Goal: Information Seeking & Learning: Learn about a topic

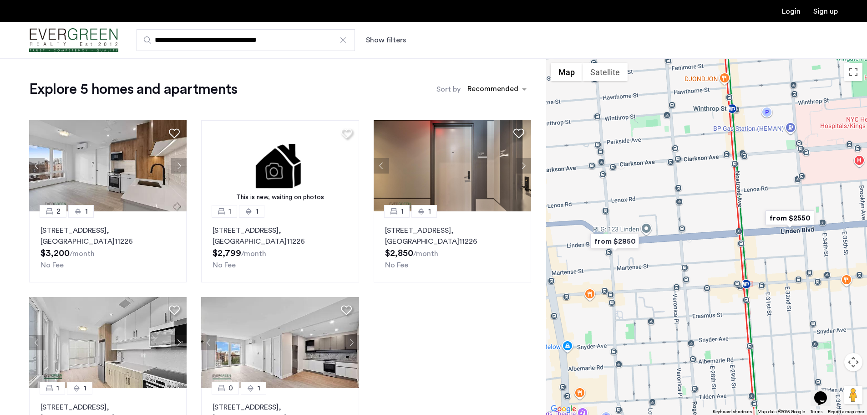
click at [344, 39] on div at bounding box center [343, 40] width 9 height 9
click at [344, 39] on input "**********" at bounding box center [246, 40] width 218 height 22
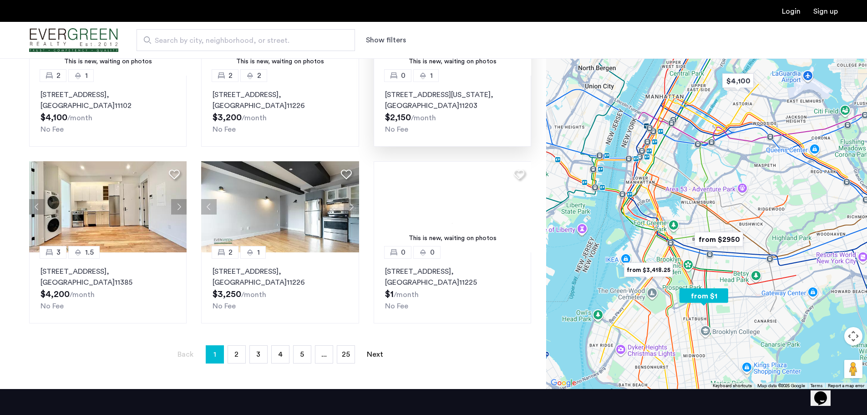
scroll to position [501, 0]
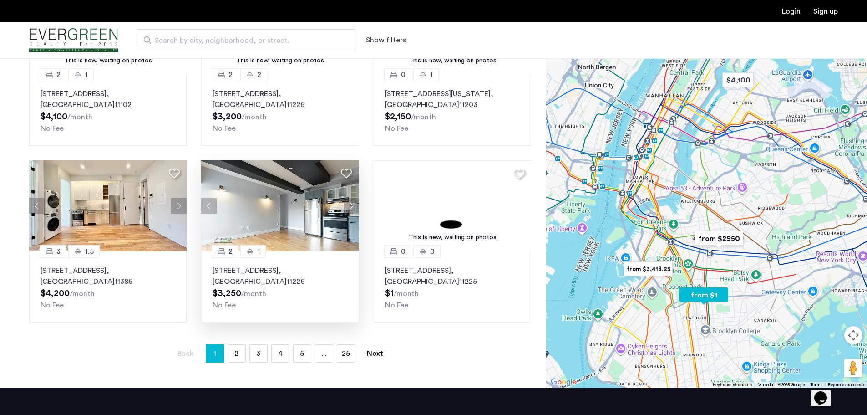
click at [237, 206] on img at bounding box center [280, 205] width 158 height 91
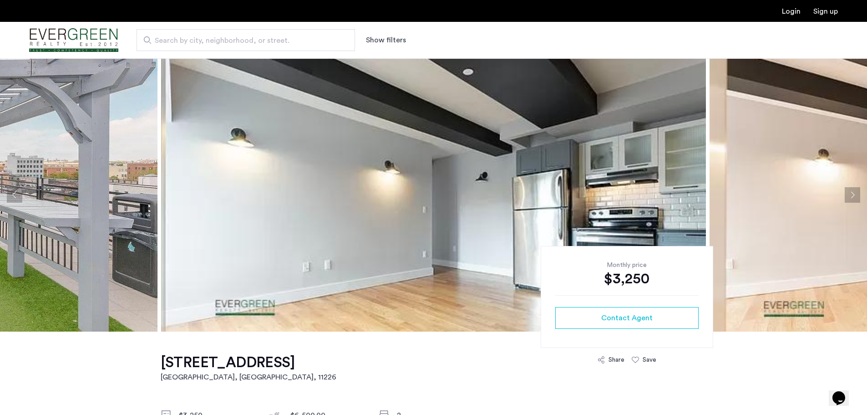
click at [854, 197] on button "Next apartment" at bounding box center [852, 194] width 15 height 15
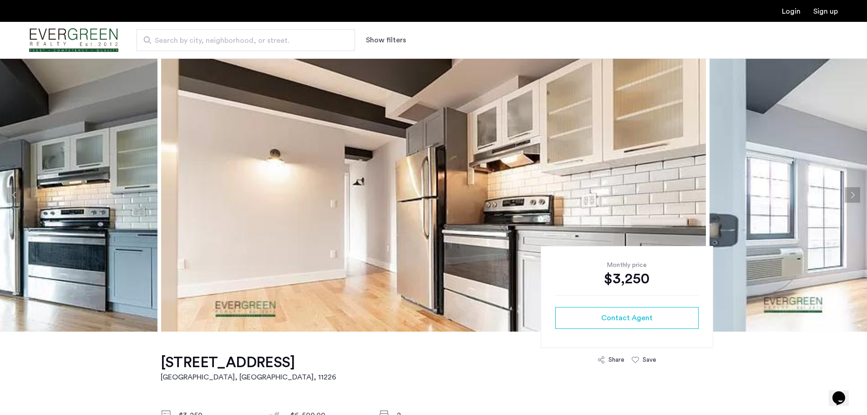
click at [12, 196] on button "Previous apartment" at bounding box center [14, 194] width 15 height 15
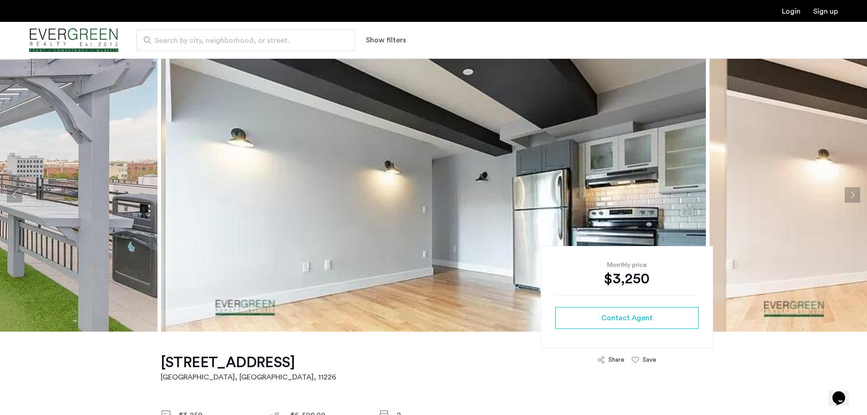
click at [854, 192] on button "Next apartment" at bounding box center [852, 194] width 15 height 15
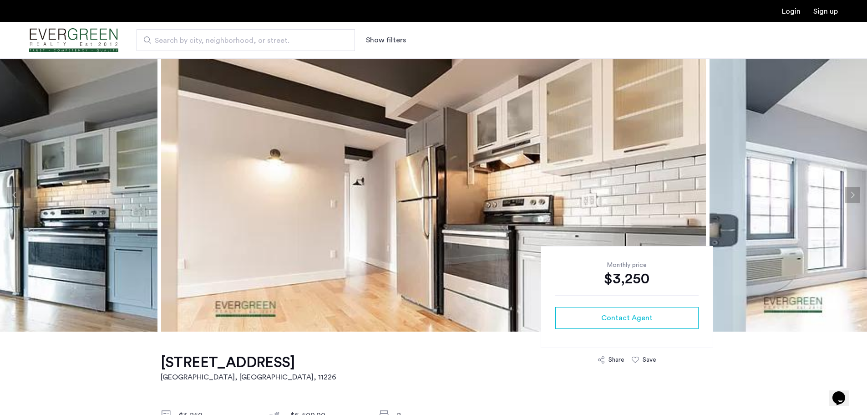
click at [854, 192] on button "Next apartment" at bounding box center [852, 194] width 15 height 15
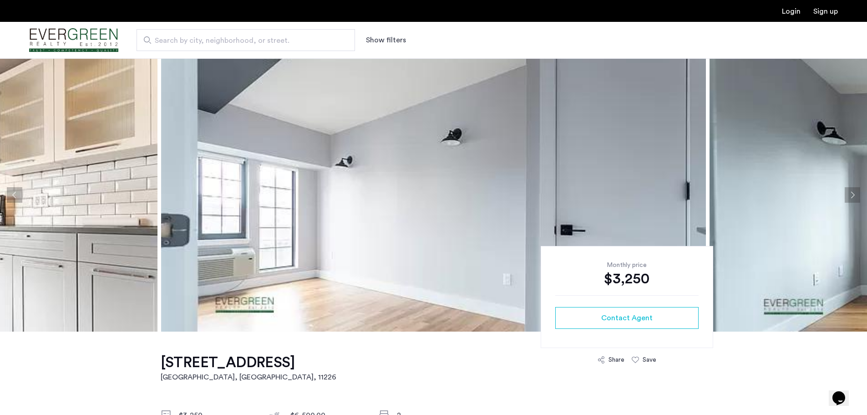
click at [854, 192] on button "Next apartment" at bounding box center [852, 194] width 15 height 15
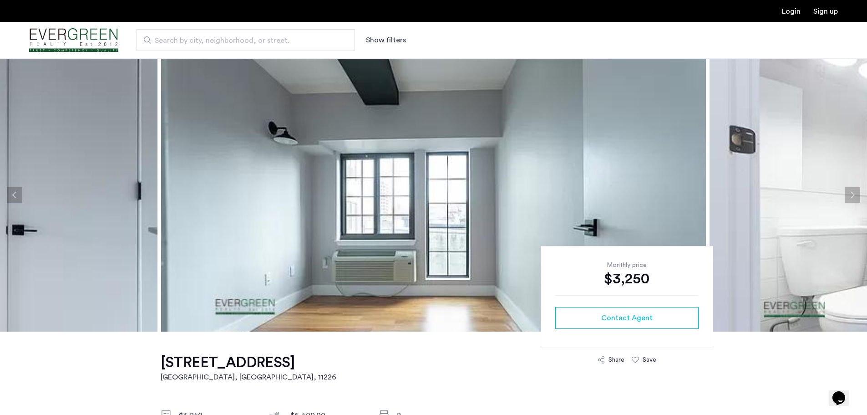
click at [854, 192] on button "Next apartment" at bounding box center [852, 194] width 15 height 15
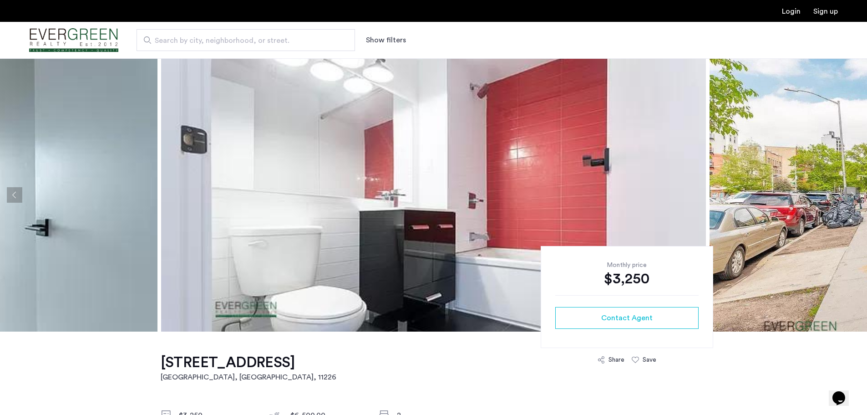
click at [854, 193] on button "Next apartment" at bounding box center [852, 194] width 15 height 15
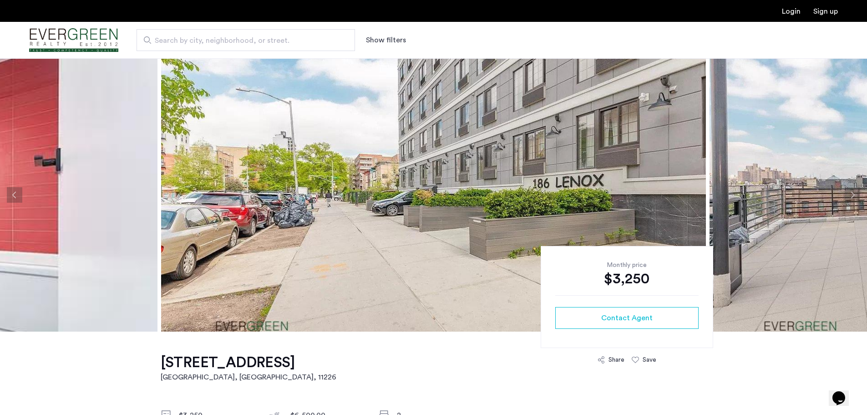
click at [853, 192] on button "Next apartment" at bounding box center [852, 194] width 15 height 15
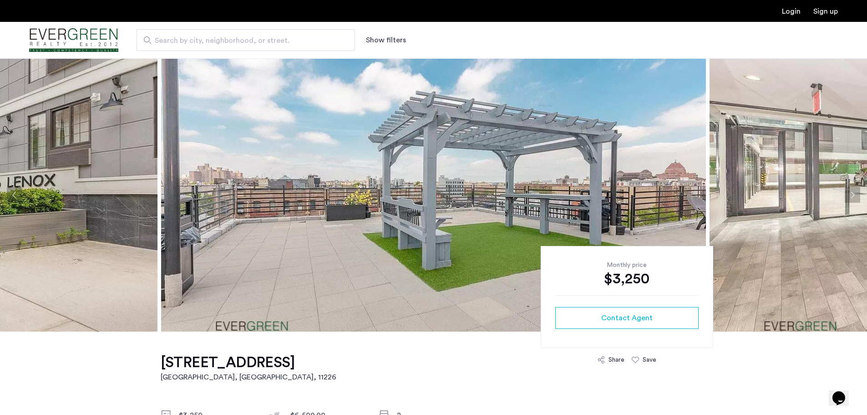
click at [853, 192] on button "Next apartment" at bounding box center [852, 194] width 15 height 15
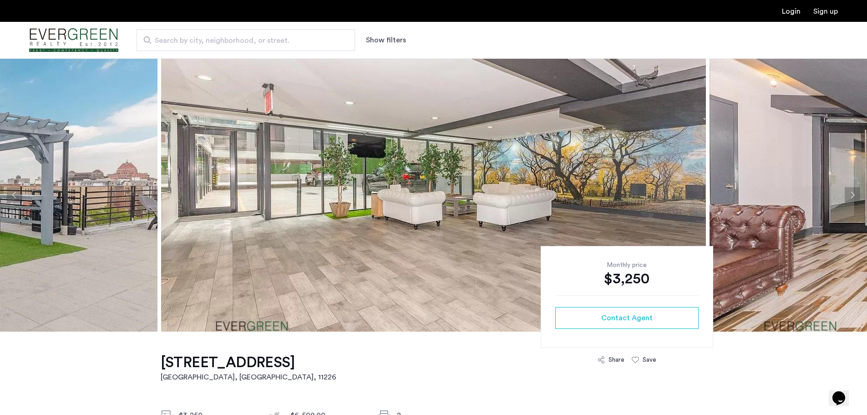
click at [852, 193] on button "Next apartment" at bounding box center [852, 194] width 15 height 15
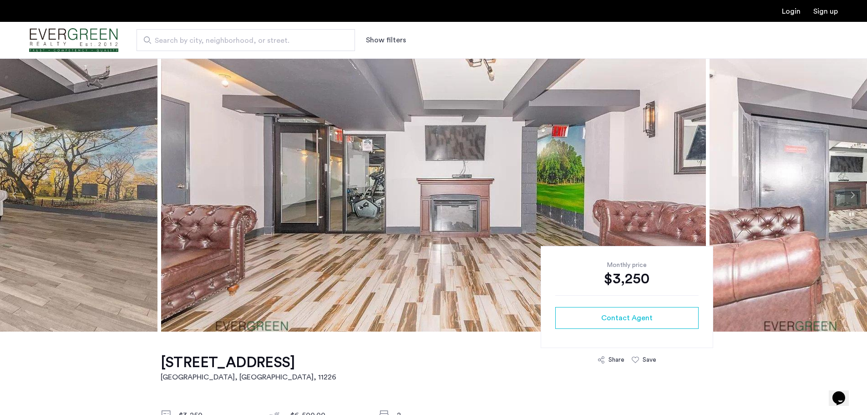
click at [852, 193] on button "Next apartment" at bounding box center [852, 194] width 15 height 15
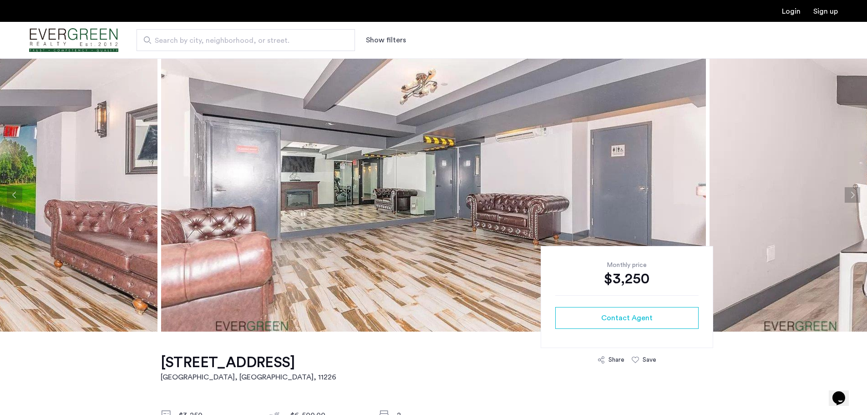
click at [852, 193] on button "Next apartment" at bounding box center [852, 194] width 15 height 15
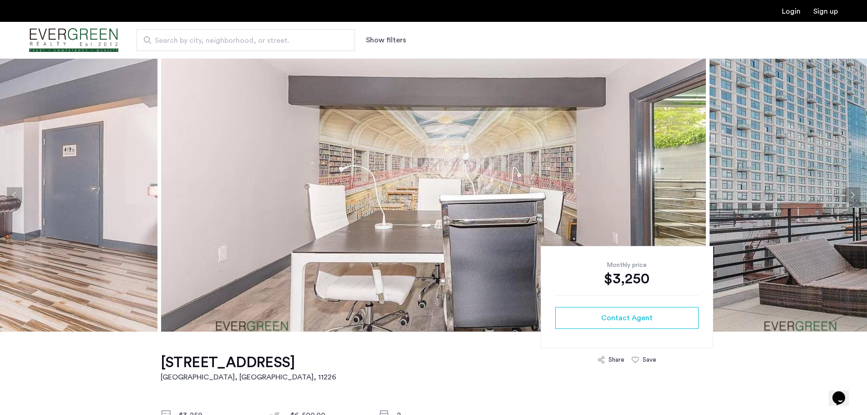
click at [852, 193] on button "Next apartment" at bounding box center [852, 194] width 15 height 15
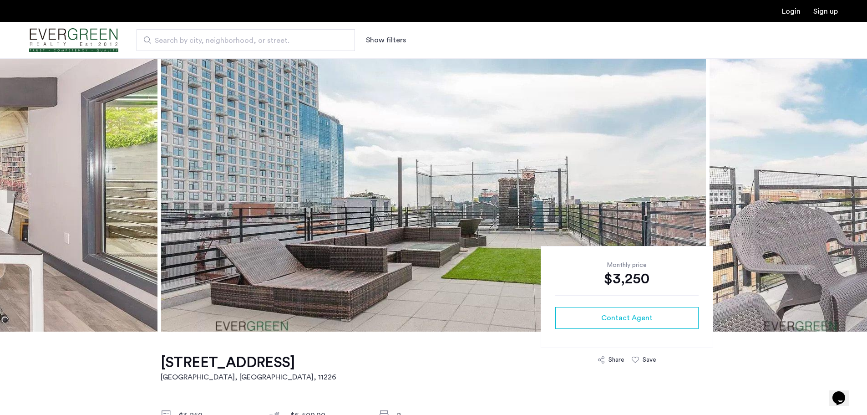
click at [848, 194] on button "Next apartment" at bounding box center [852, 194] width 15 height 15
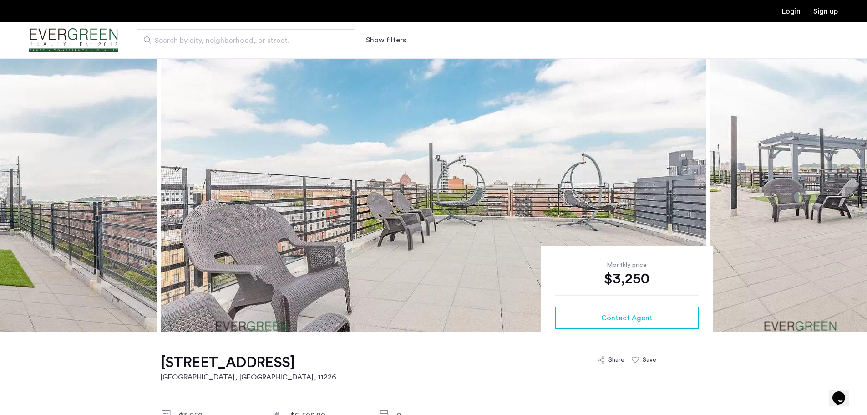
click at [846, 195] on button "Next apartment" at bounding box center [852, 194] width 15 height 15
